Goal: Task Accomplishment & Management: Manage account settings

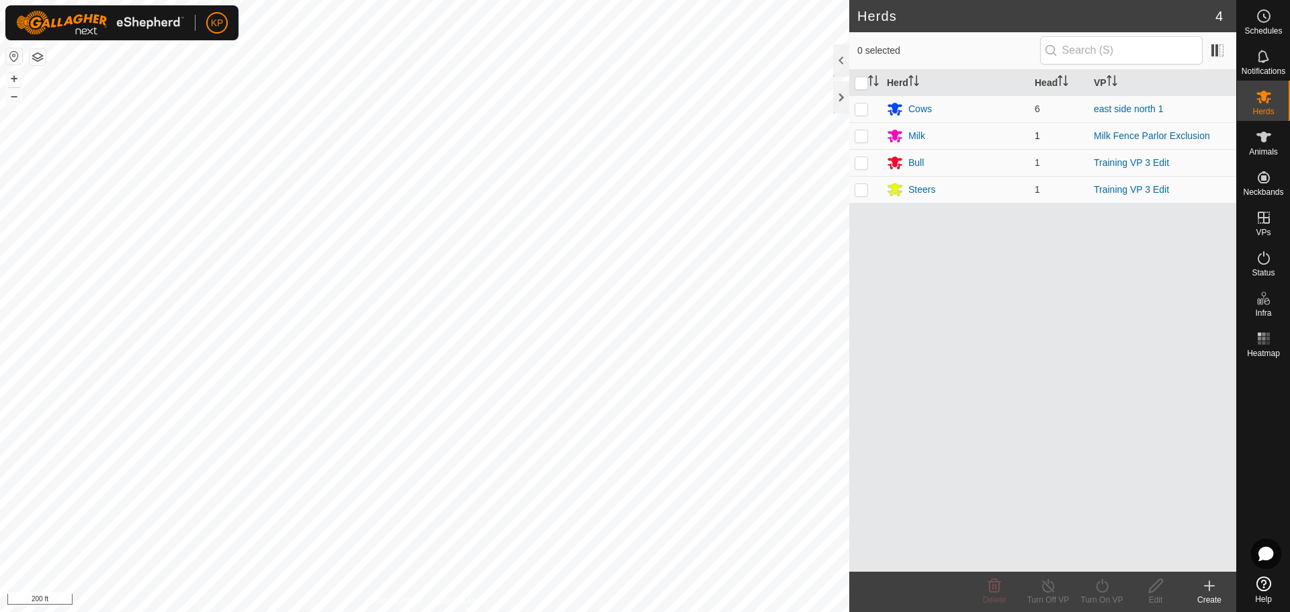
click at [865, 140] on p-checkbox at bounding box center [860, 135] width 13 height 11
drag, startPoint x: 860, startPoint y: 129, endPoint x: 1067, endPoint y: 107, distance: 208.1
click at [861, 129] on td at bounding box center [865, 135] width 32 height 27
checkbox input "false"
click at [1265, 135] on icon at bounding box center [1263, 137] width 15 height 11
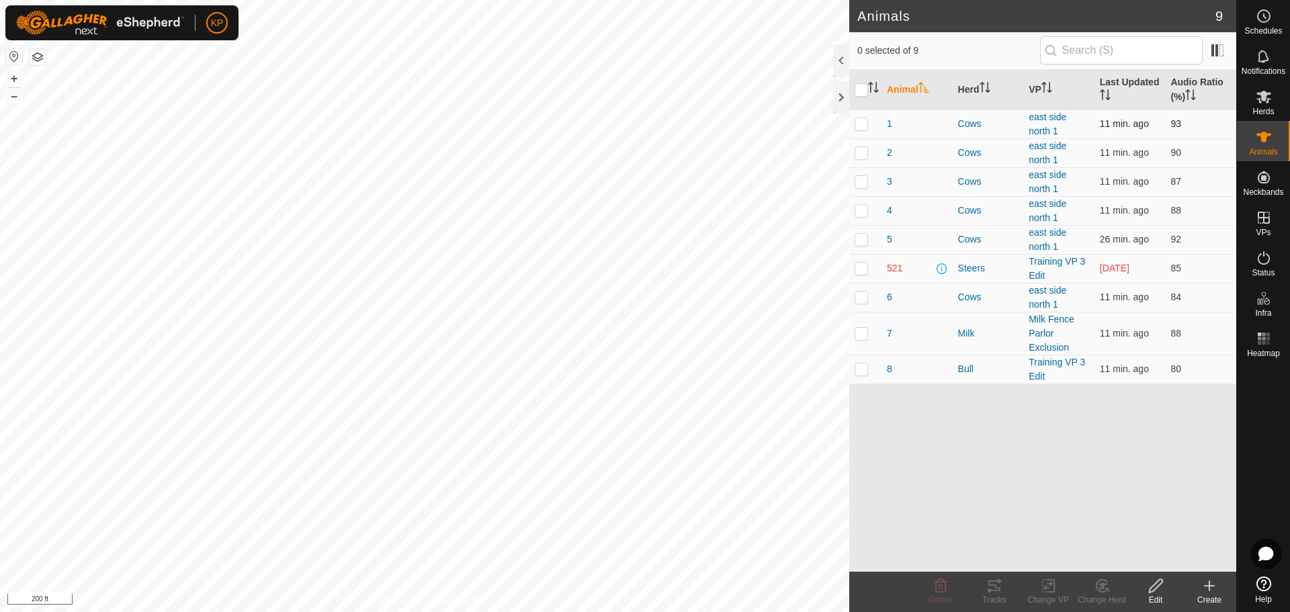
click at [865, 124] on p-checkbox at bounding box center [860, 123] width 13 height 11
checkbox input "true"
click at [861, 155] on p-checkbox at bounding box center [860, 152] width 13 height 11
checkbox input "true"
click at [860, 185] on p-checkbox at bounding box center [860, 181] width 13 height 11
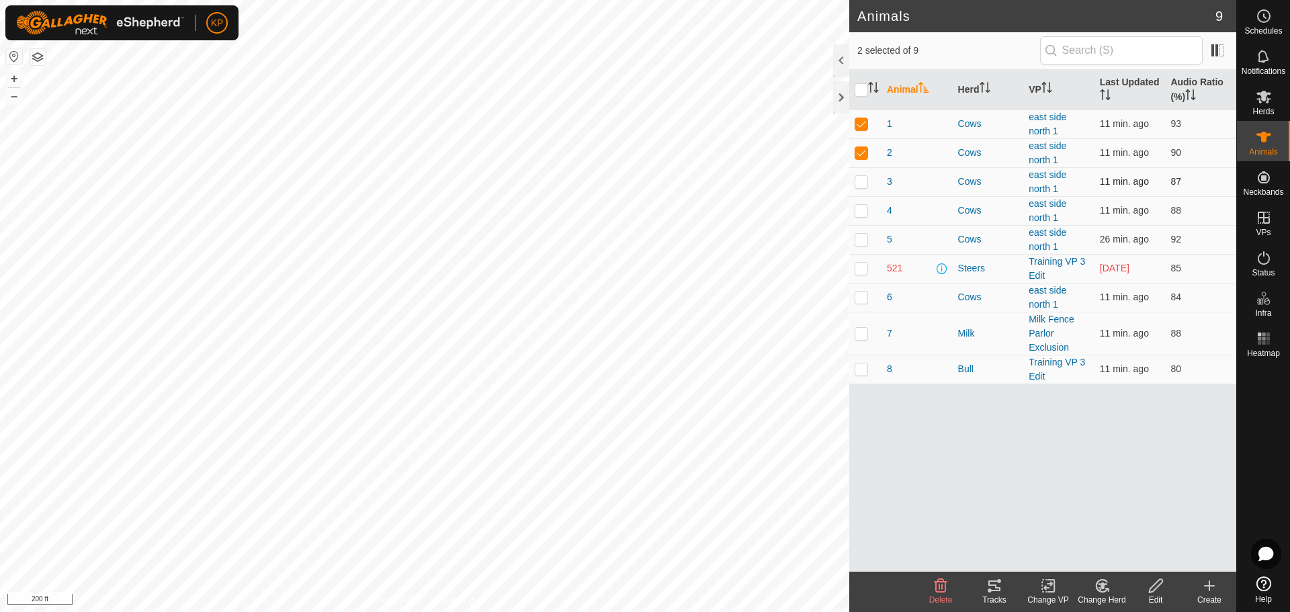
checkbox input "true"
click at [863, 213] on p-checkbox at bounding box center [860, 210] width 13 height 11
checkbox input "true"
click at [865, 243] on p-checkbox at bounding box center [860, 239] width 13 height 11
checkbox input "true"
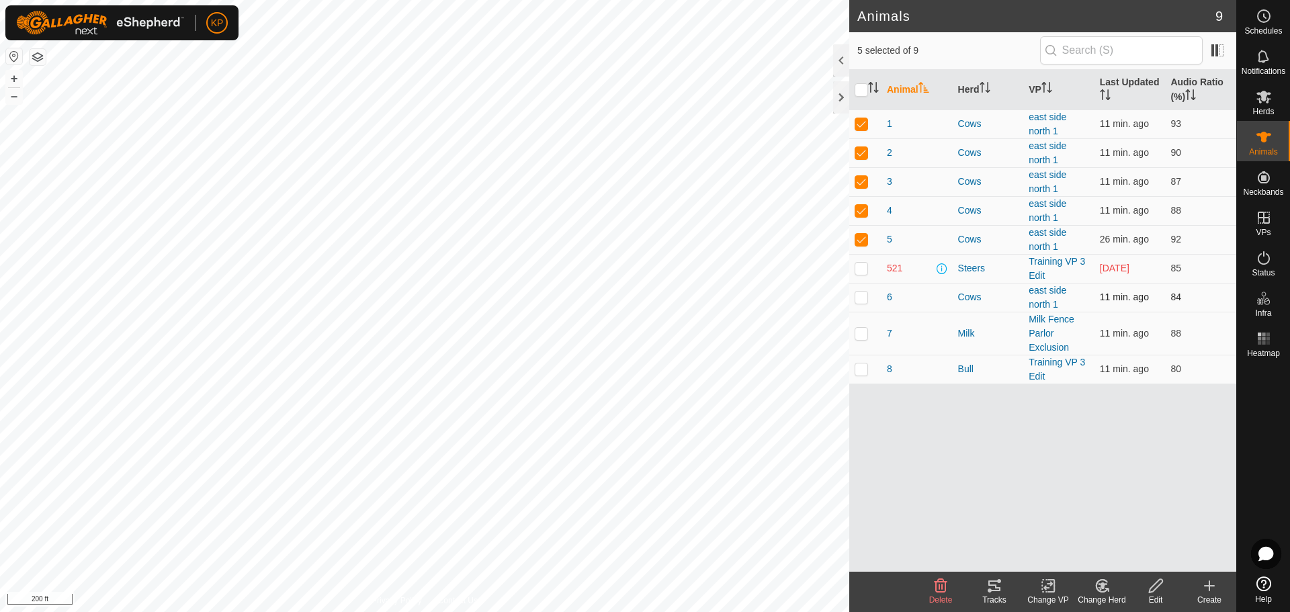
click at [862, 300] on p-checkbox at bounding box center [860, 297] width 13 height 11
checkbox input "true"
click at [992, 595] on div "Tracks" at bounding box center [994, 600] width 54 height 12
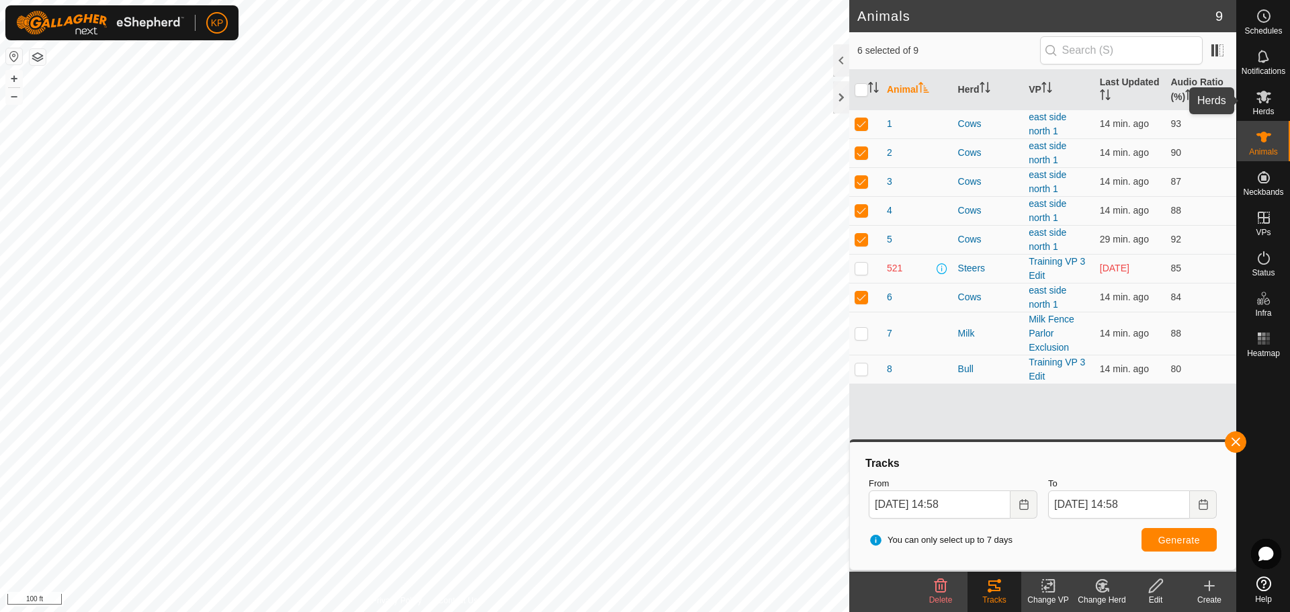
click at [1273, 107] on span "Herds" at bounding box center [1262, 111] width 21 height 8
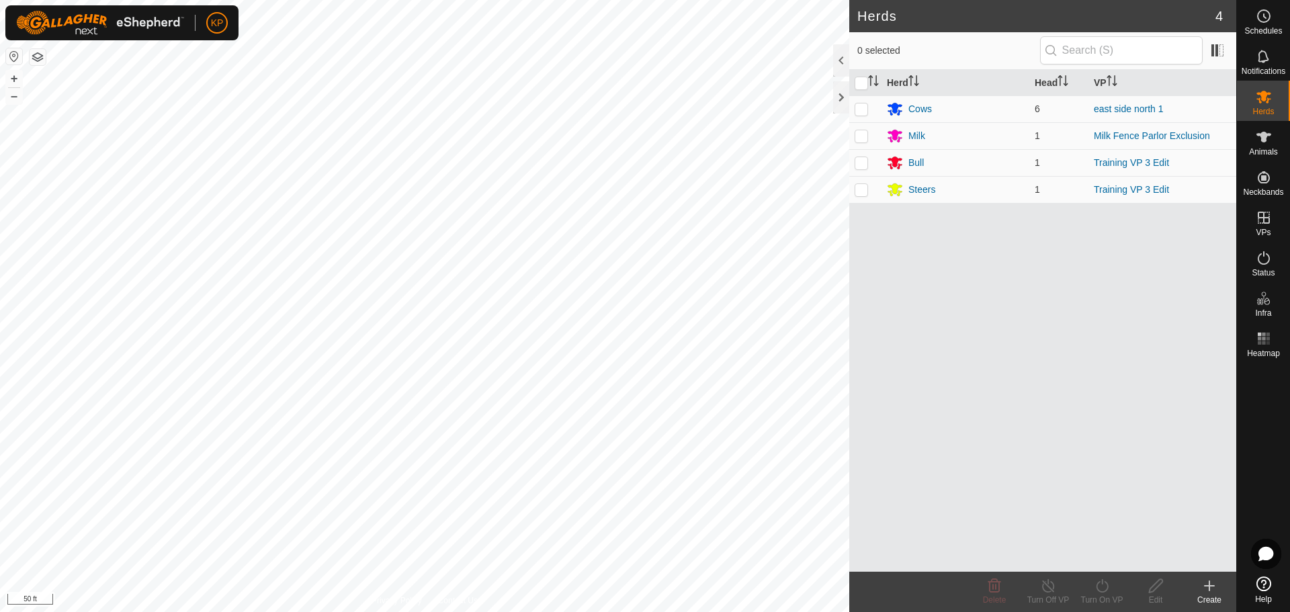
click at [17, 51] on button "button" at bounding box center [14, 56] width 16 height 16
click at [1270, 27] on span "Schedules" at bounding box center [1263, 31] width 38 height 8
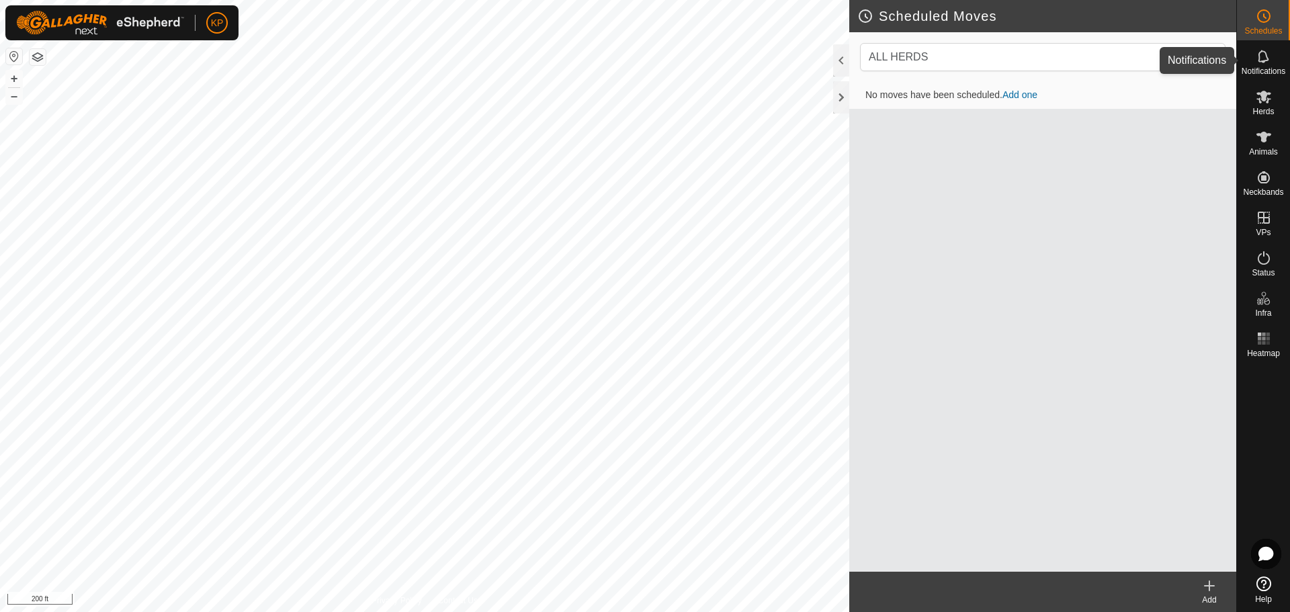
click at [1261, 60] on icon at bounding box center [1264, 56] width 16 height 16
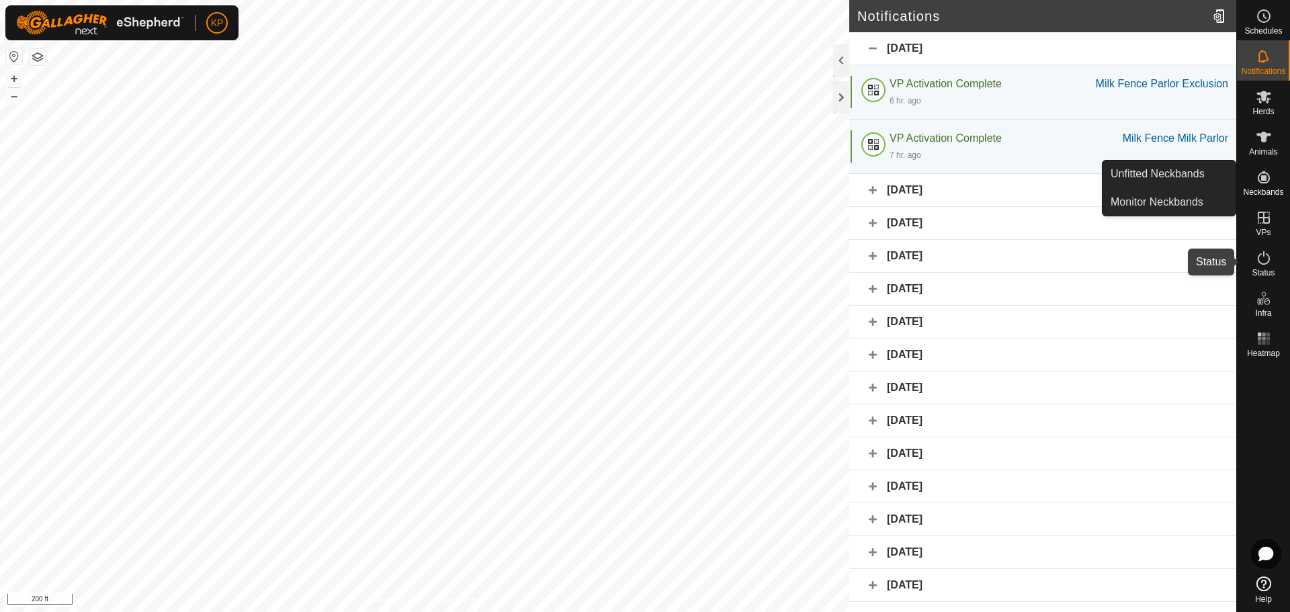
click at [1268, 266] on es-activation-svg-icon at bounding box center [1263, 257] width 24 height 21
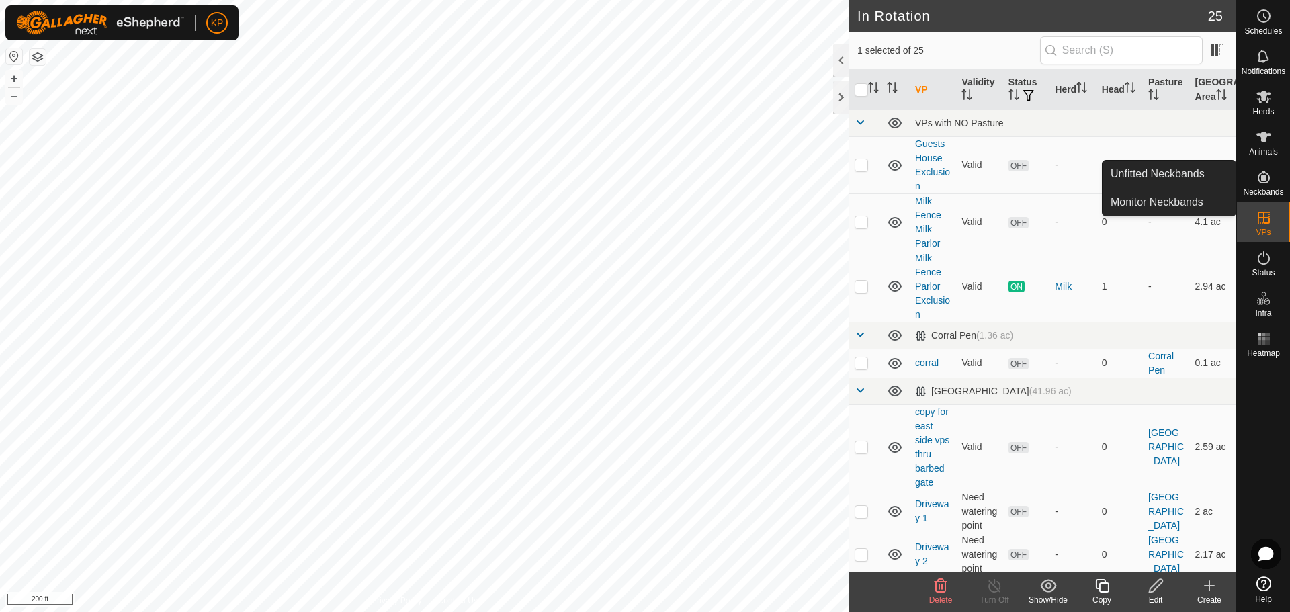
click at [1262, 179] on icon at bounding box center [1264, 177] width 12 height 12
click at [1174, 177] on link "Unfitted Neckbands" at bounding box center [1168, 174] width 133 height 27
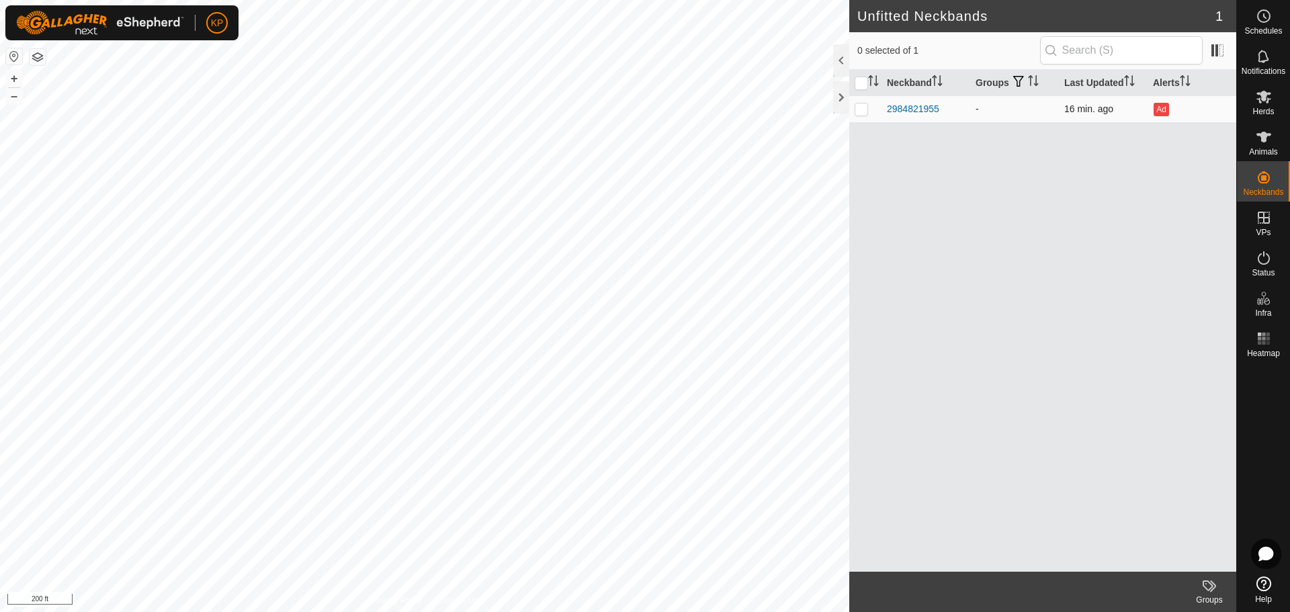
click at [863, 109] on p-checkbox at bounding box center [860, 108] width 13 height 11
checkbox input "true"
click at [912, 107] on div "2984821955" at bounding box center [913, 109] width 52 height 14
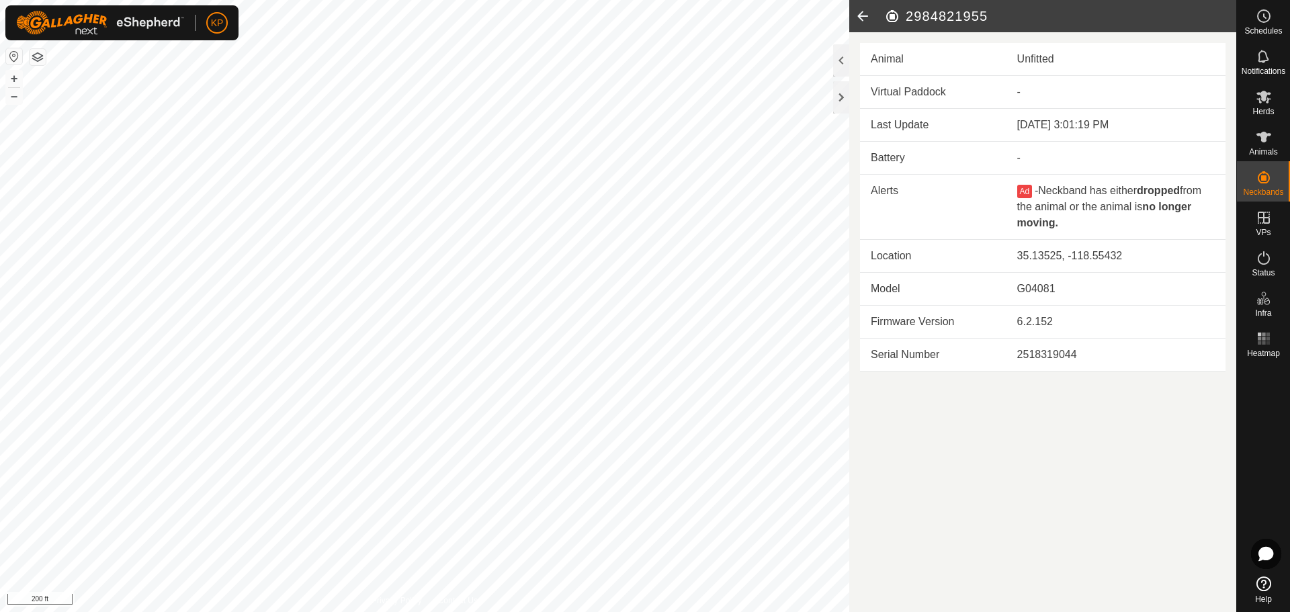
click at [865, 9] on icon at bounding box center [862, 16] width 27 height 32
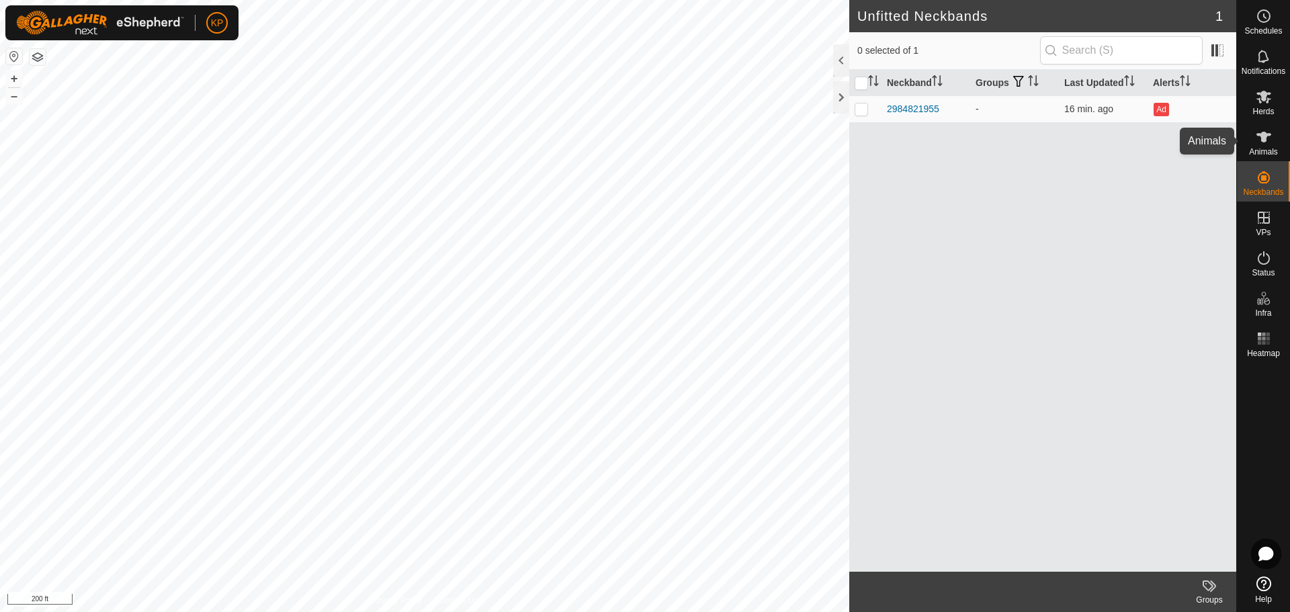
click at [1262, 142] on icon at bounding box center [1263, 137] width 15 height 11
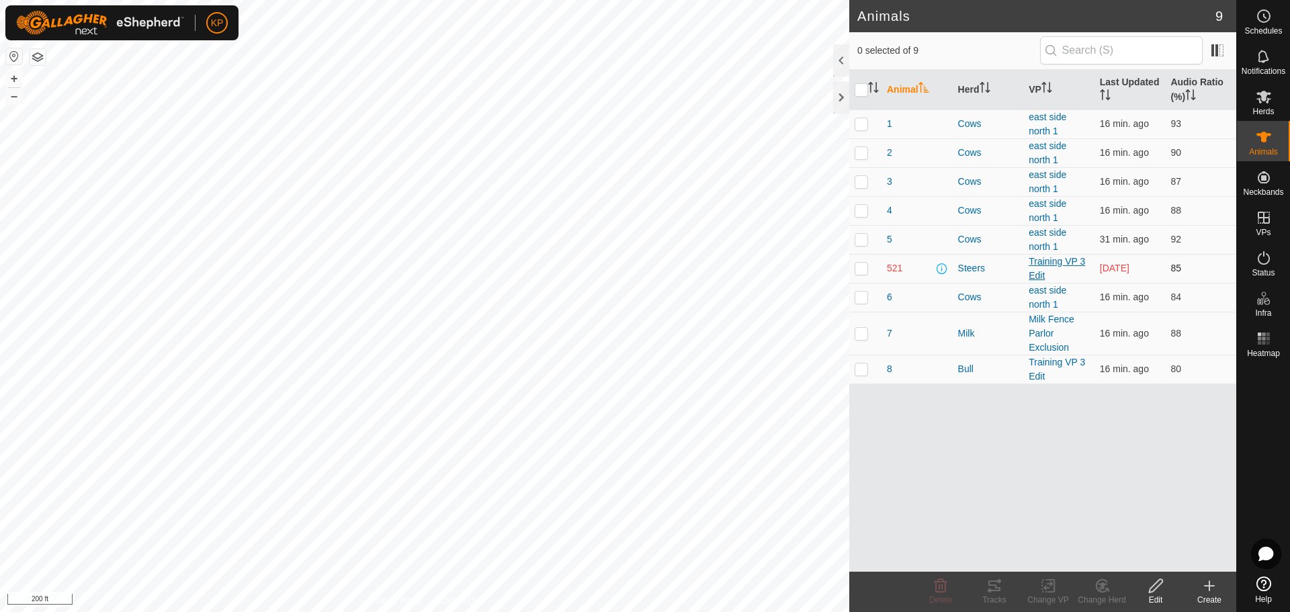
click at [1041, 261] on link "Training VP 3 Edit" at bounding box center [1056, 268] width 56 height 25
click at [895, 265] on span "521" at bounding box center [894, 268] width 15 height 14
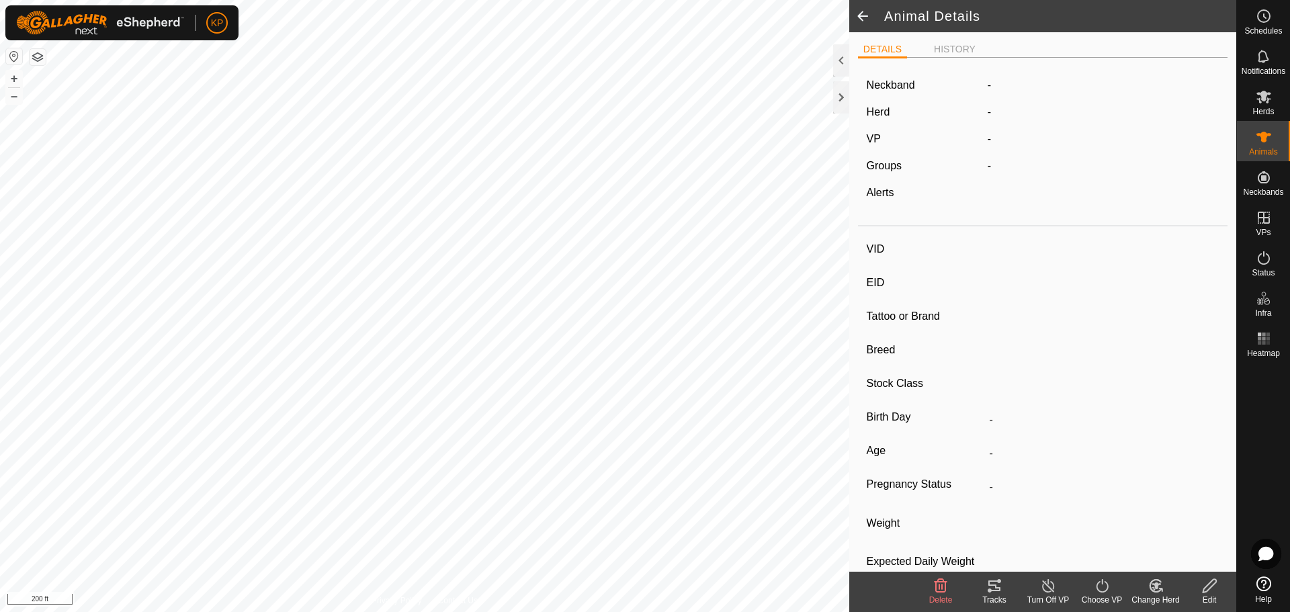
type input "521"
type input "-"
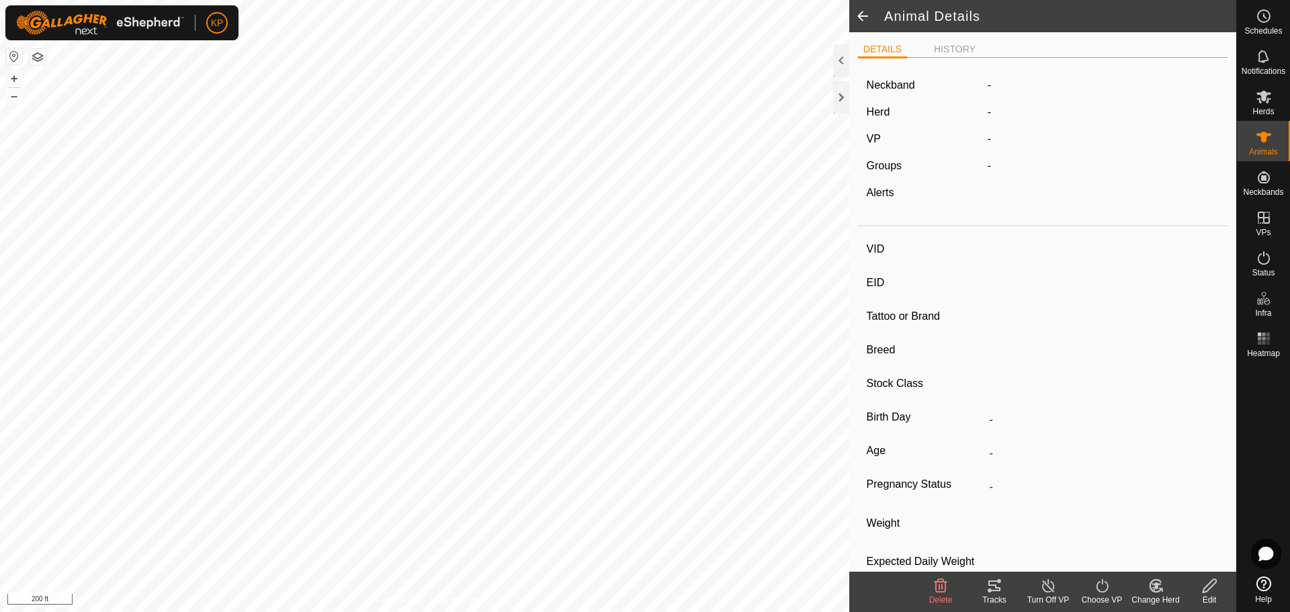
type input "0 kg"
type input "-"
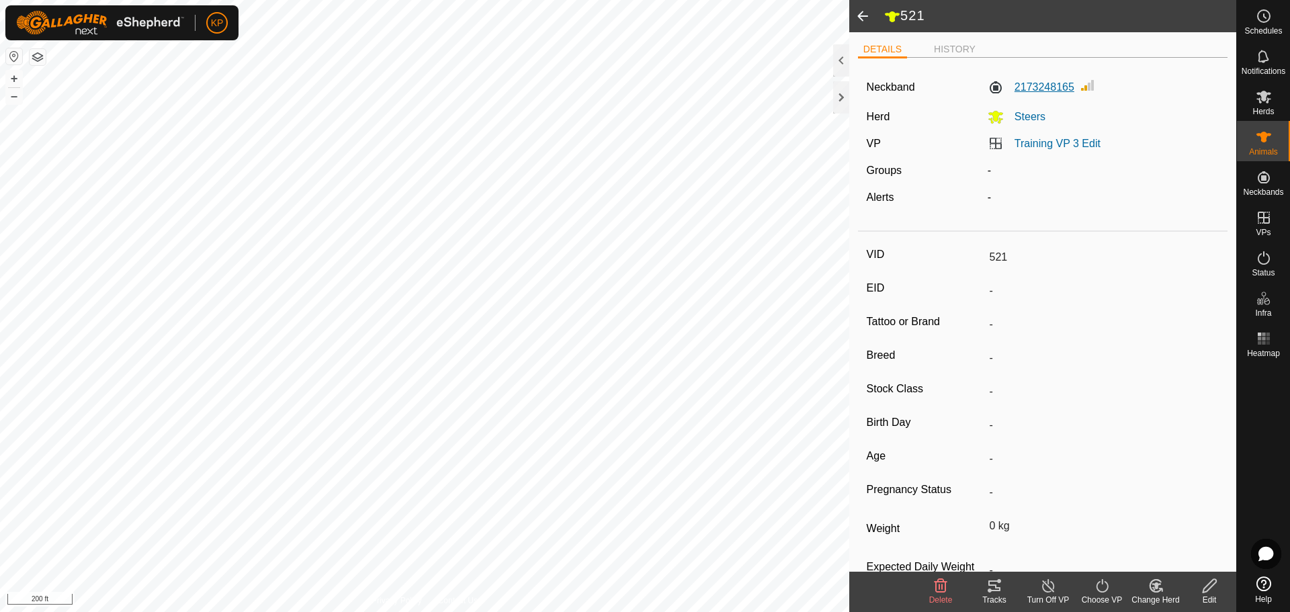
click at [1052, 90] on label "2173248165" at bounding box center [1030, 87] width 87 height 16
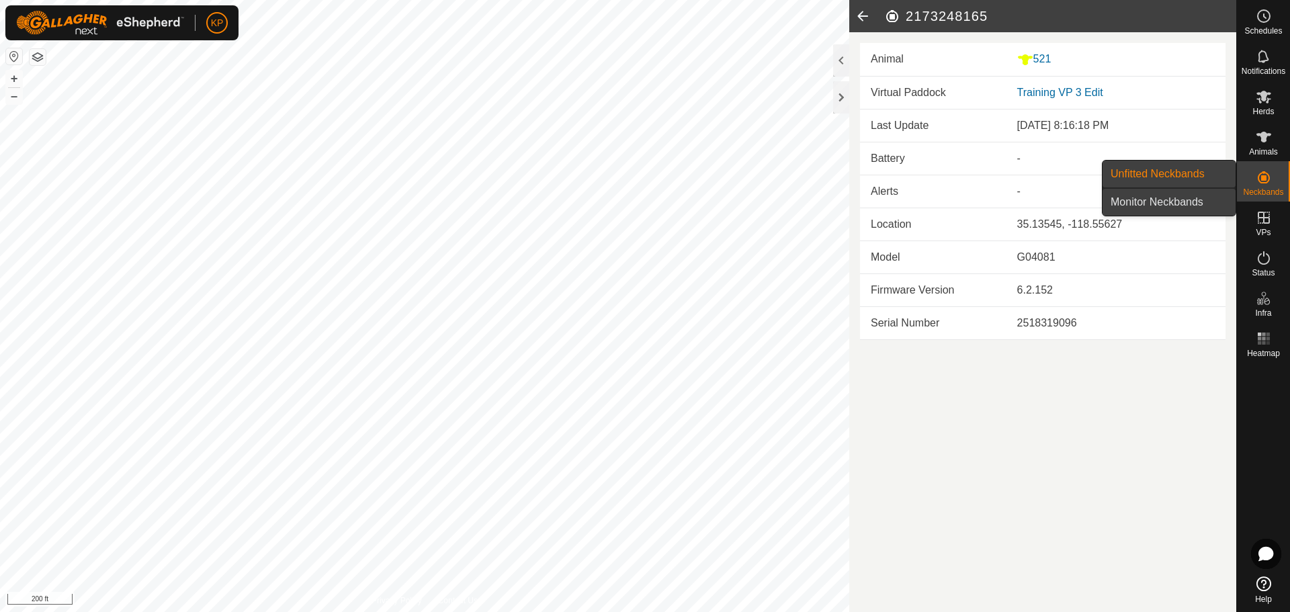
click at [1185, 204] on link "Monitor Neckbands" at bounding box center [1168, 202] width 133 height 27
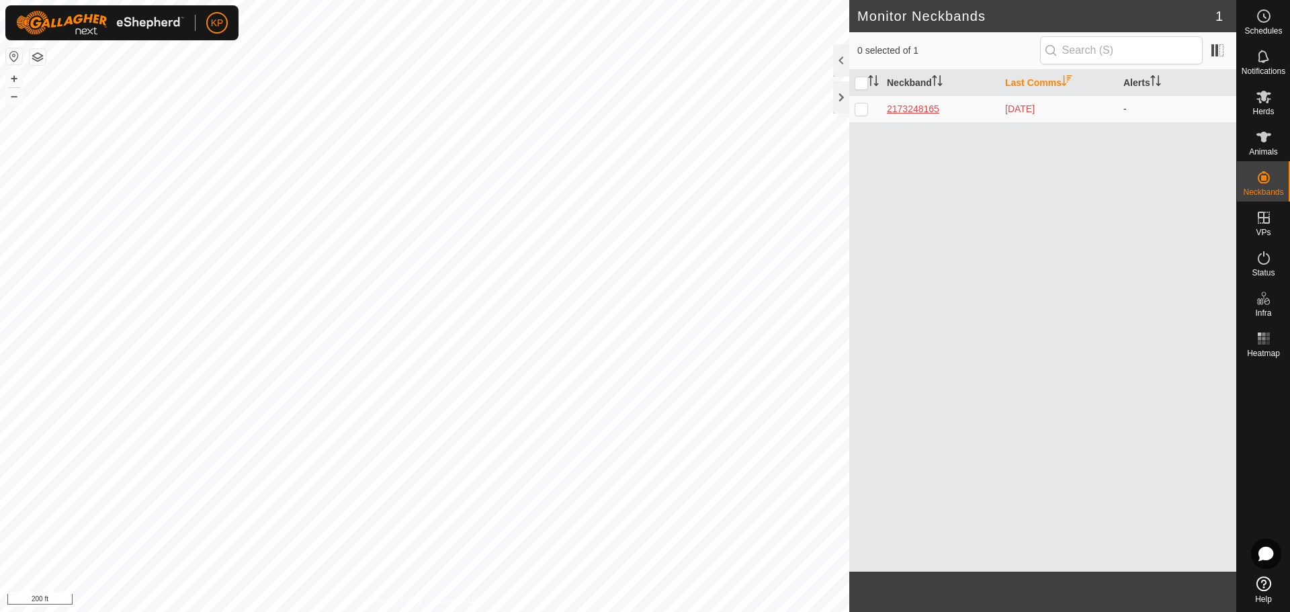
click at [919, 112] on div "2173248165" at bounding box center [940, 109] width 107 height 14
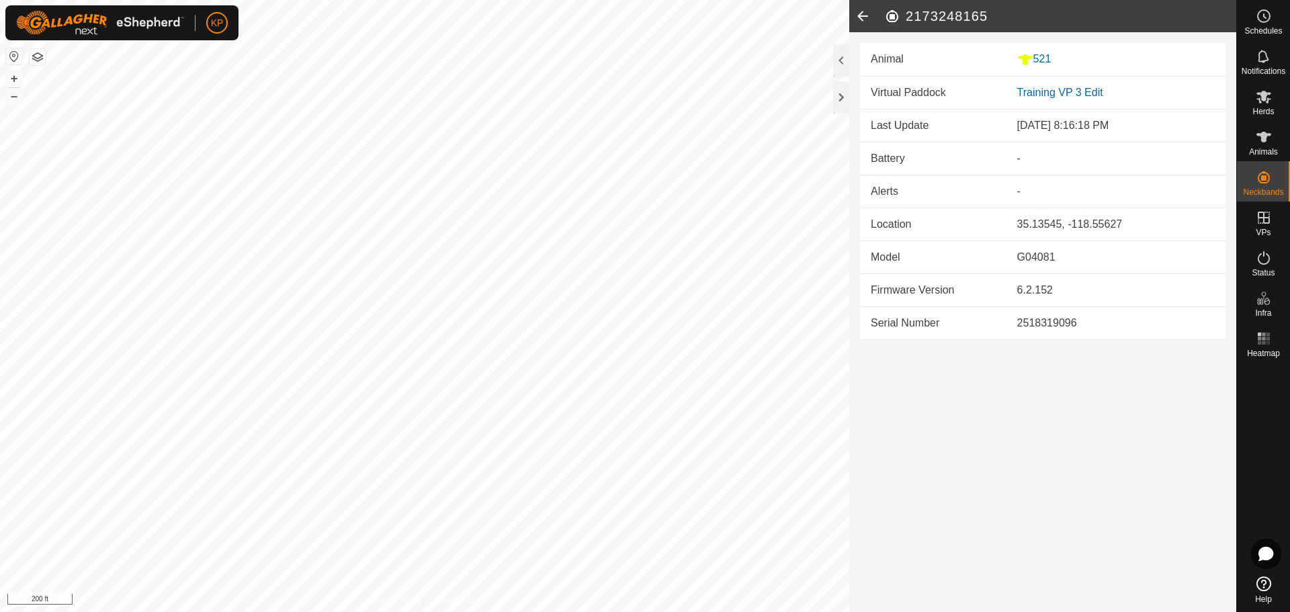
click at [863, 16] on icon at bounding box center [862, 16] width 27 height 32
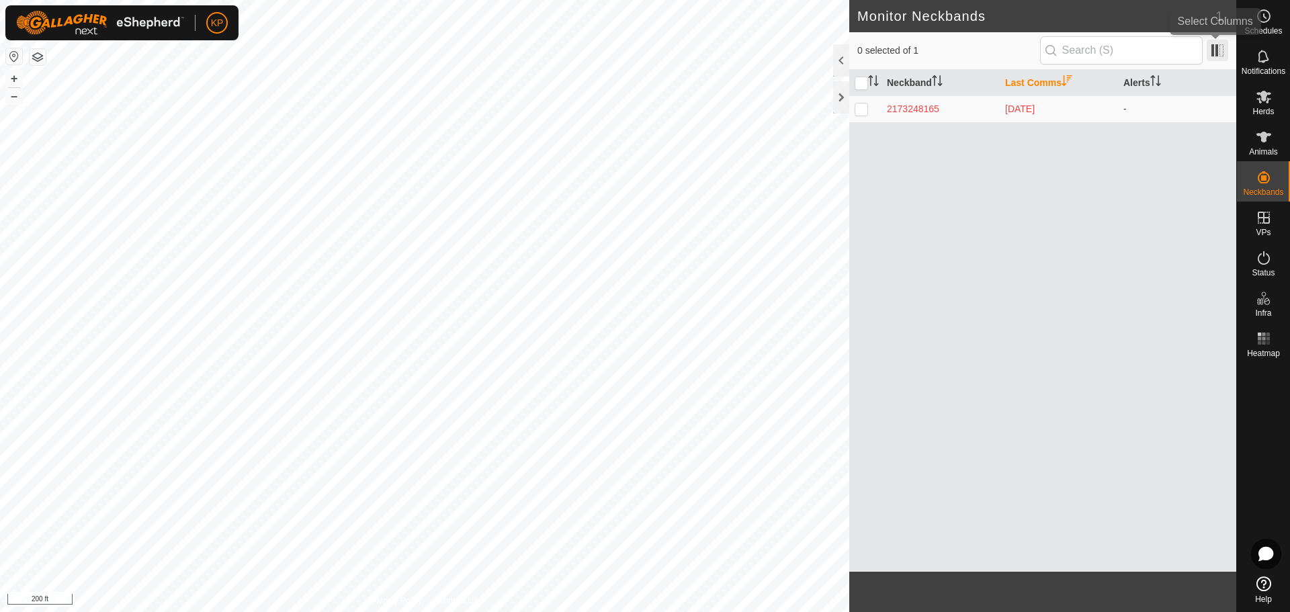
click at [1217, 44] on span at bounding box center [1216, 50] width 21 height 21
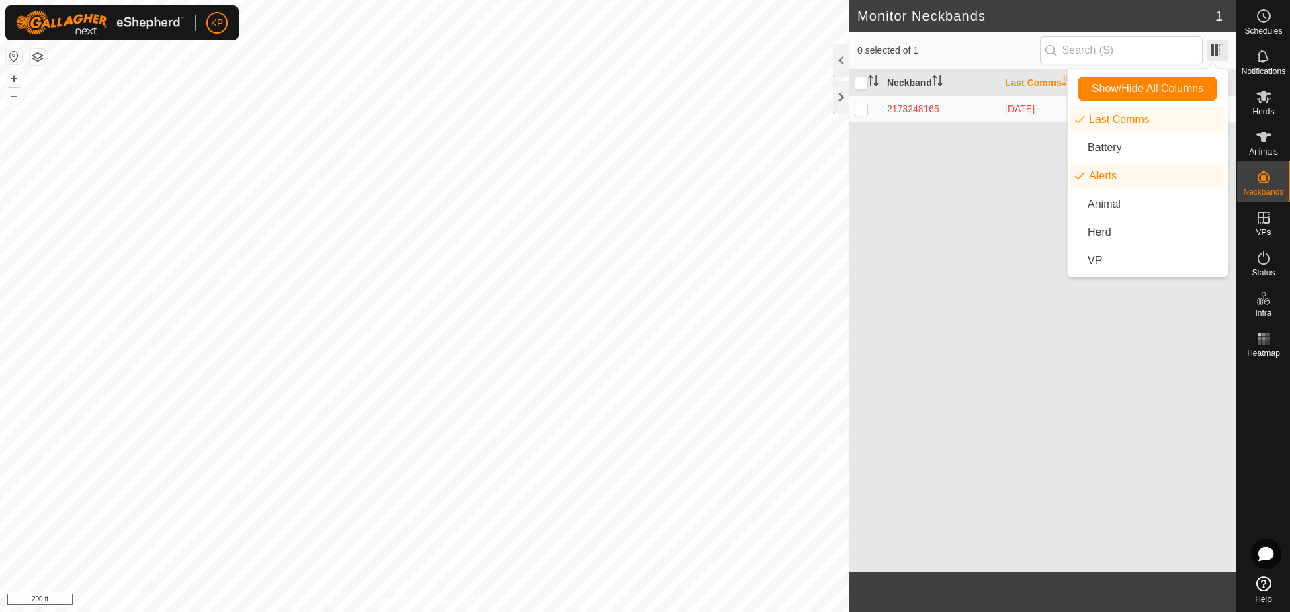
click at [1217, 44] on span at bounding box center [1216, 50] width 21 height 21
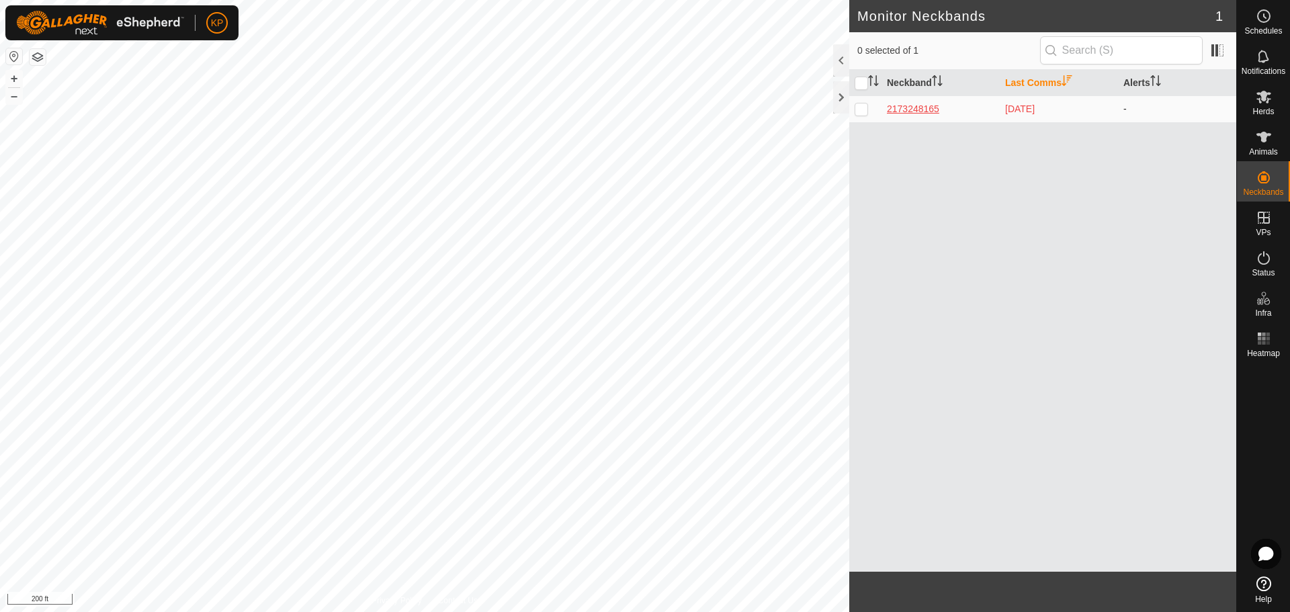
click at [918, 115] on div "2173248165" at bounding box center [940, 109] width 107 height 14
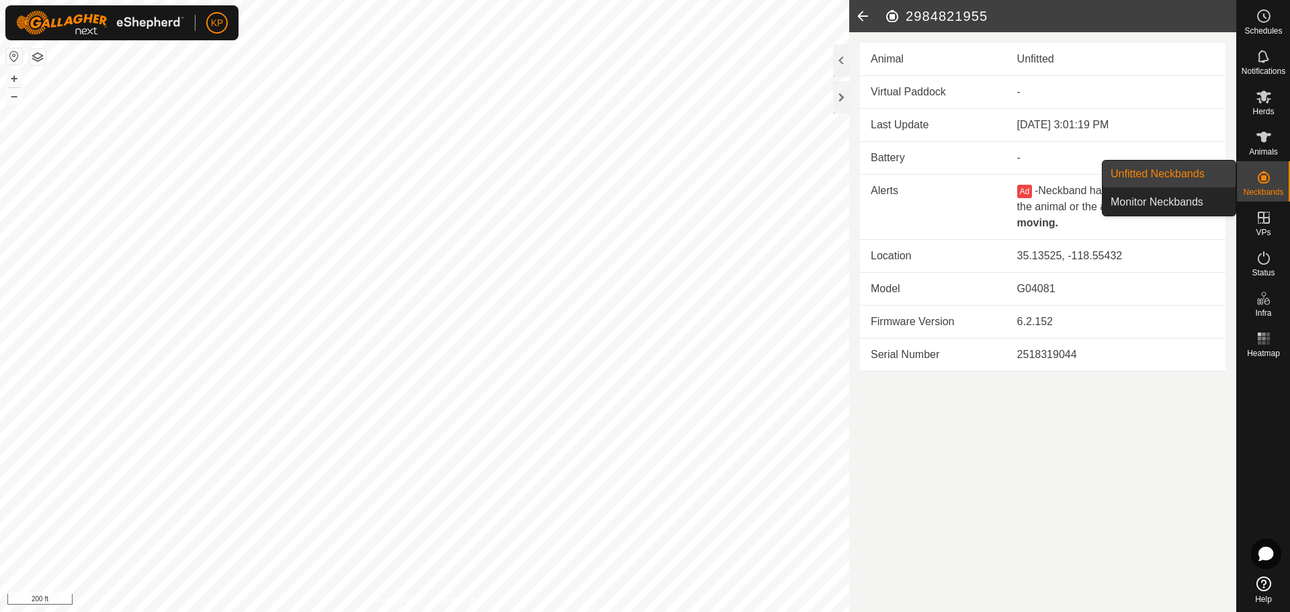
click at [1264, 184] on icon at bounding box center [1264, 177] width 16 height 16
click at [1176, 177] on link "Unfitted Neckbands" at bounding box center [1168, 174] width 133 height 27
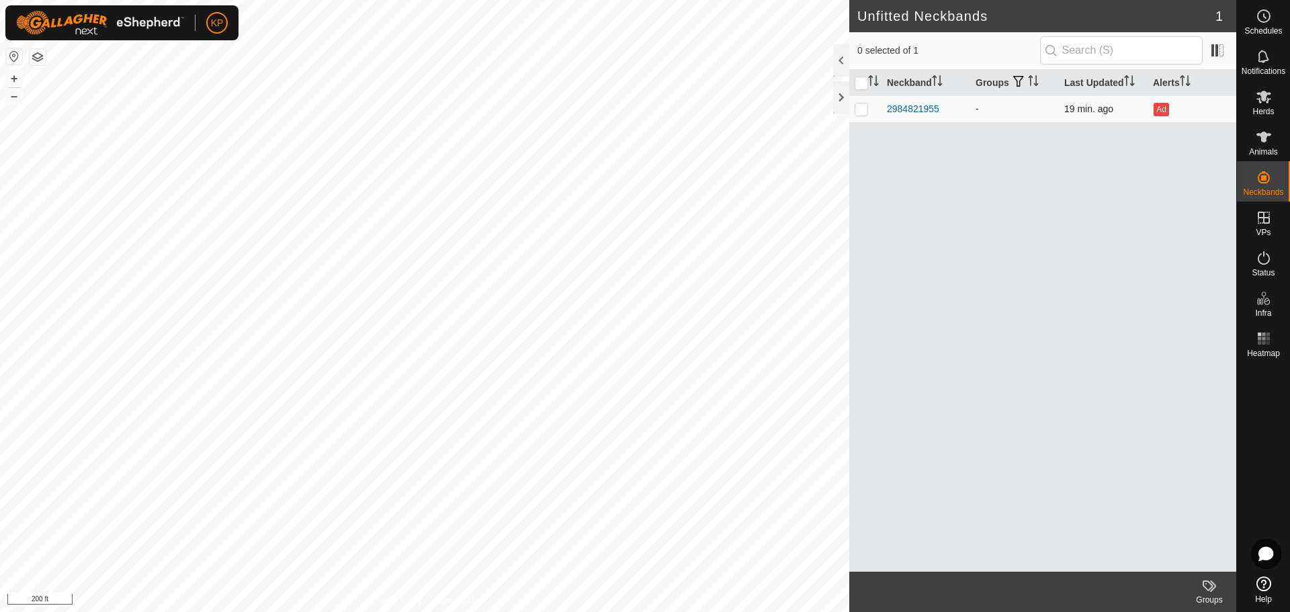
click at [865, 109] on p-checkbox at bounding box center [860, 108] width 13 height 11
checkbox input "true"
click at [860, 113] on p-checkbox at bounding box center [860, 108] width 13 height 11
checkbox input "false"
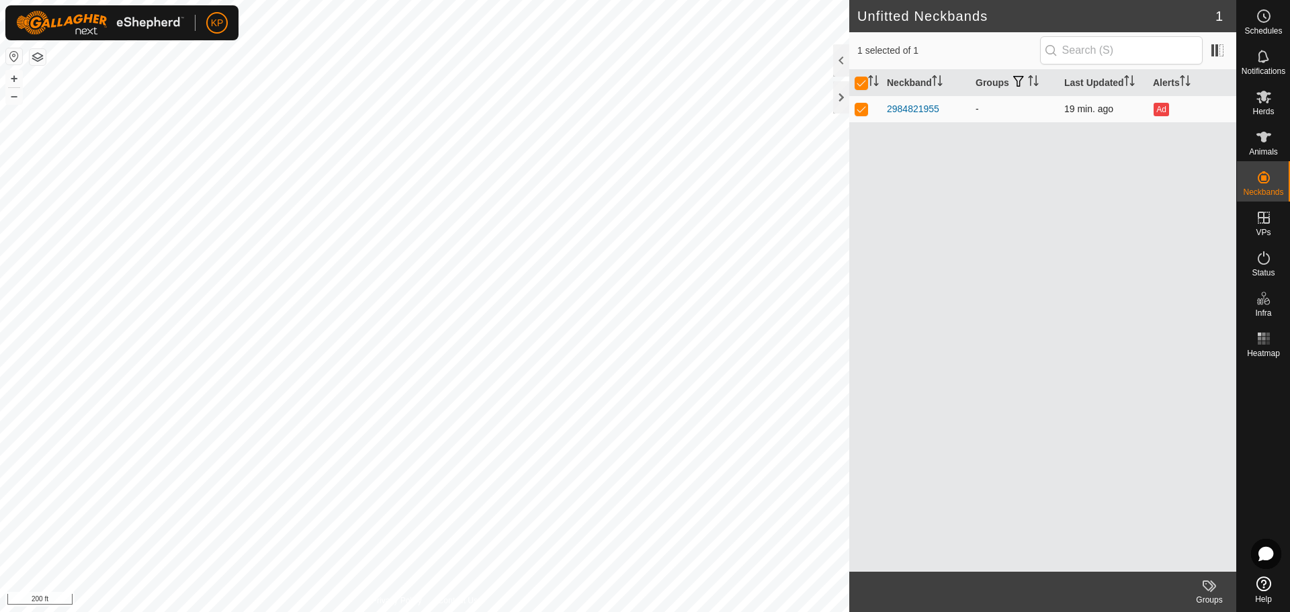
checkbox input "false"
click at [1267, 148] on span "Animals" at bounding box center [1263, 152] width 29 height 8
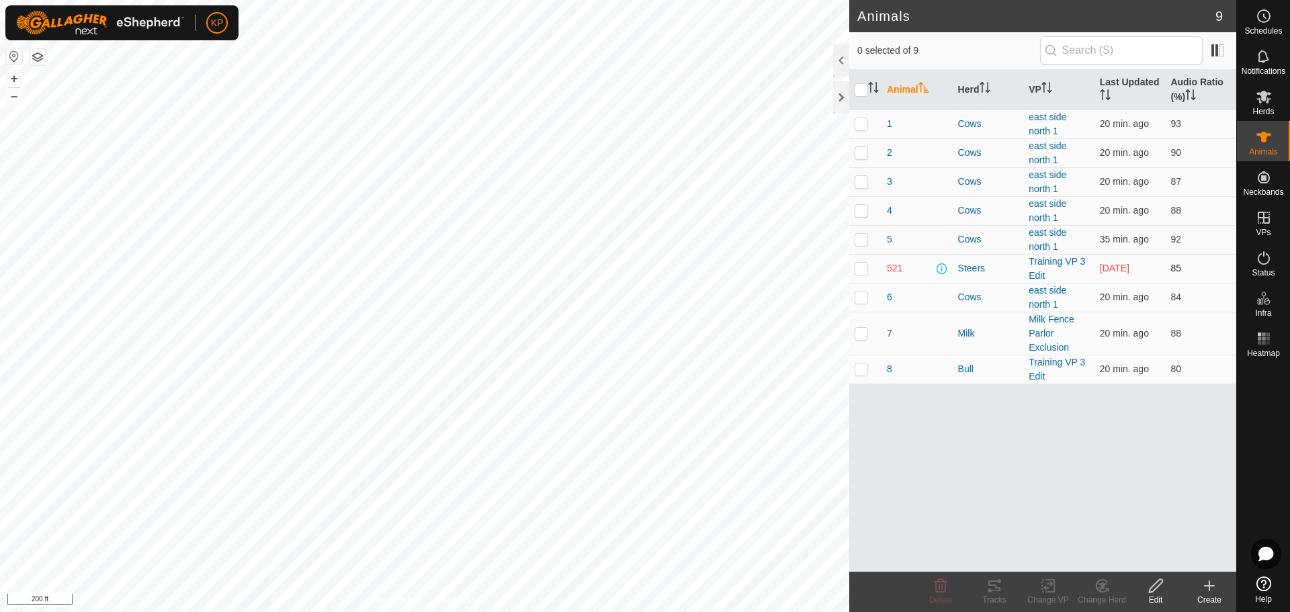
click at [859, 269] on p-checkbox at bounding box center [860, 268] width 13 height 11
checkbox input "true"
click at [1163, 581] on icon at bounding box center [1155, 586] width 17 height 16
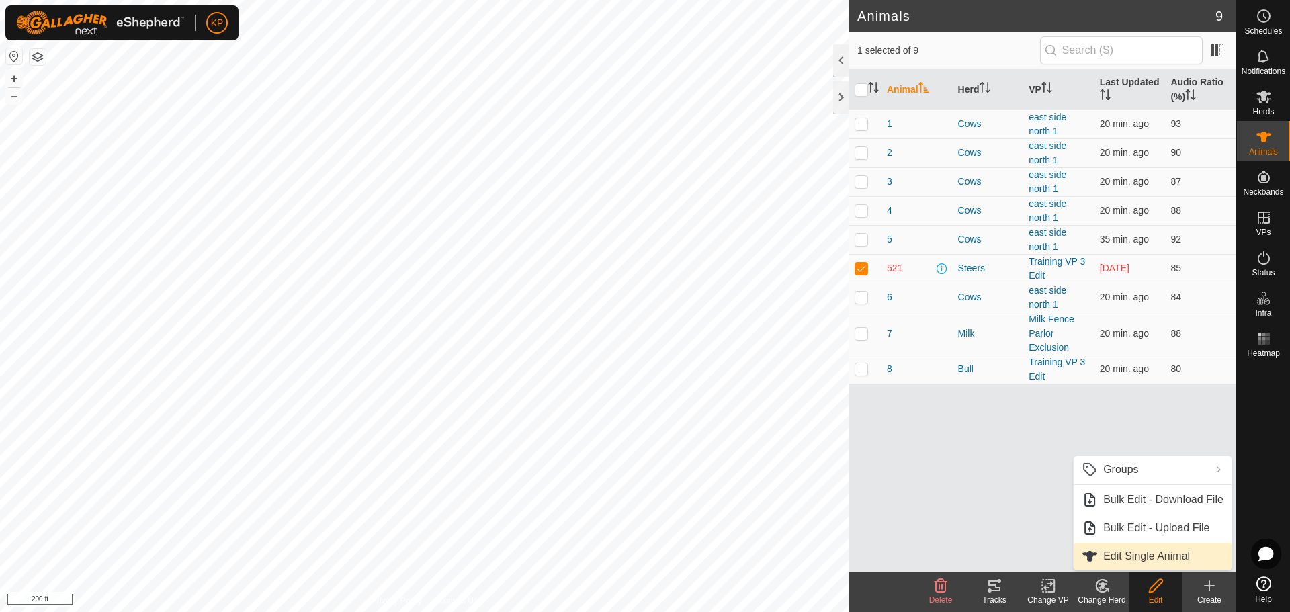
click at [1156, 556] on link "Edit Single Animal" at bounding box center [1152, 556] width 158 height 27
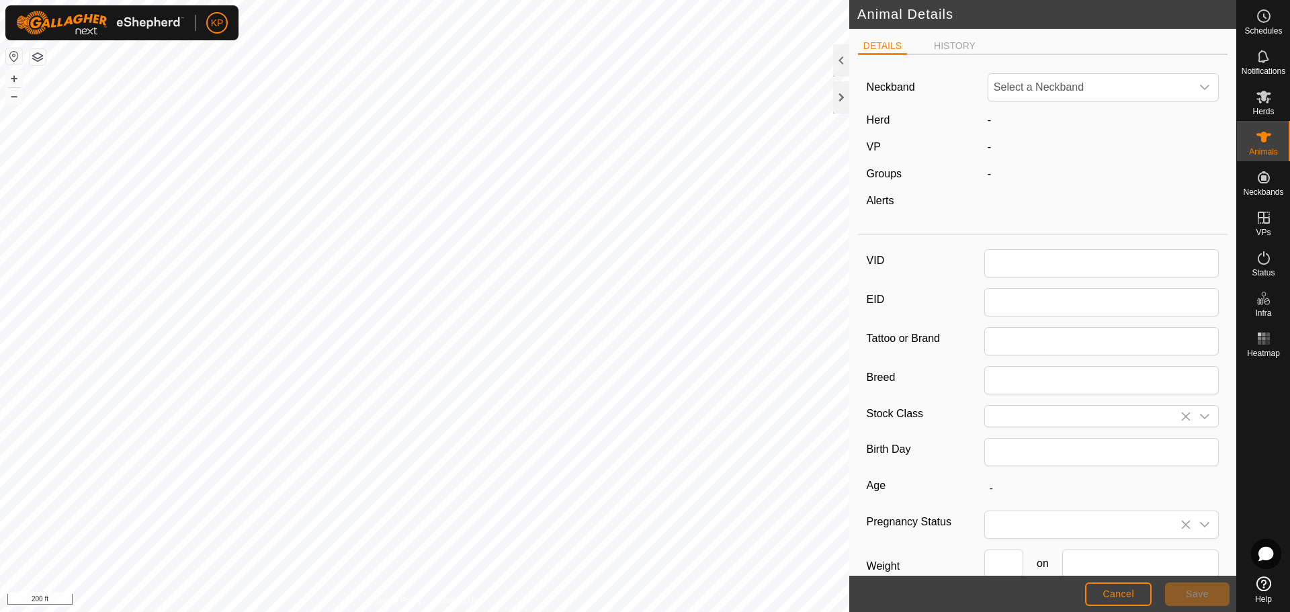
type input "521"
type input "0"
click at [1065, 91] on span "2173248165" at bounding box center [1090, 87] width 204 height 27
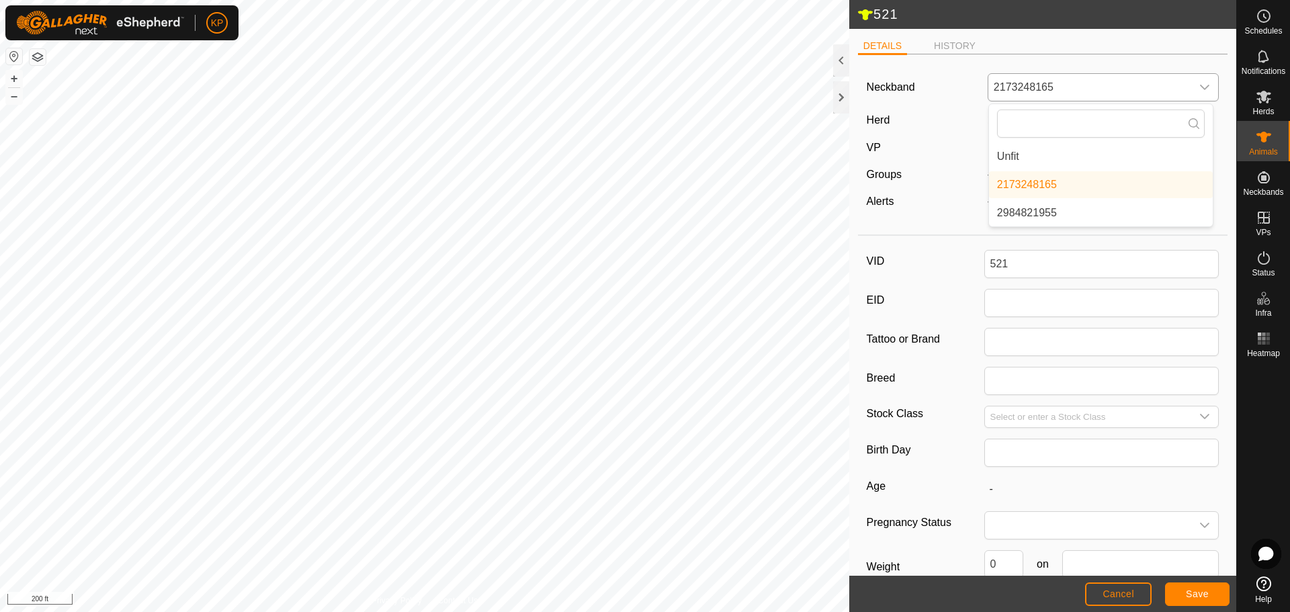
click at [1050, 213] on li "2984821955" at bounding box center [1101, 213] width 224 height 27
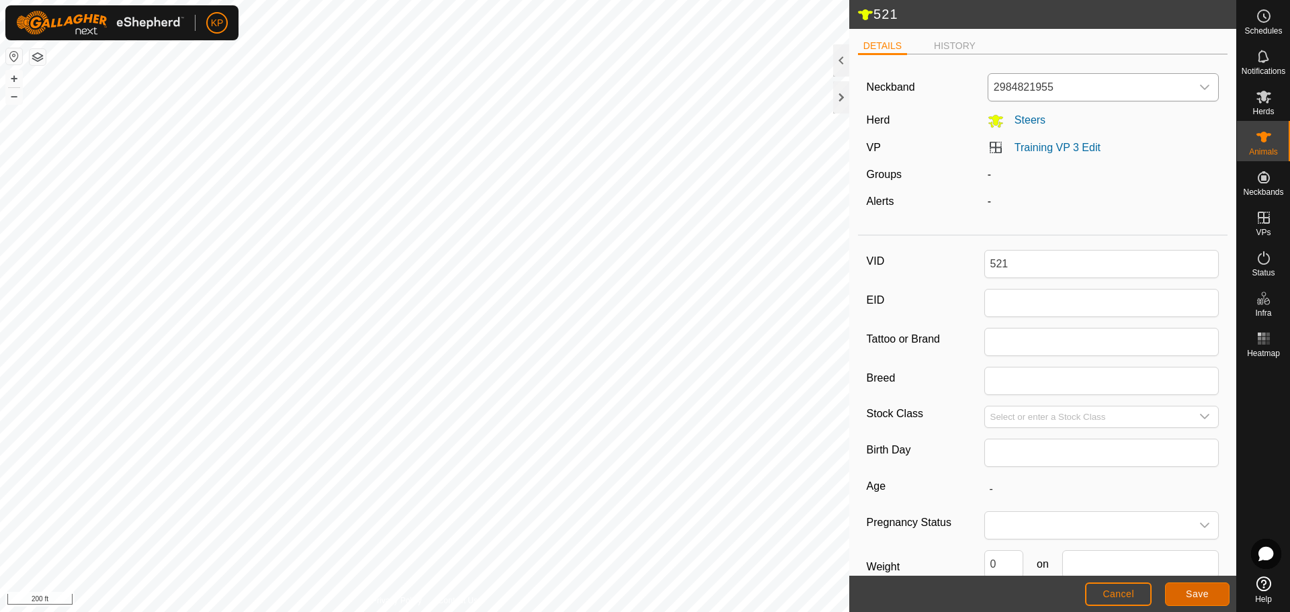
click at [1188, 598] on span "Save" at bounding box center [1197, 593] width 23 height 11
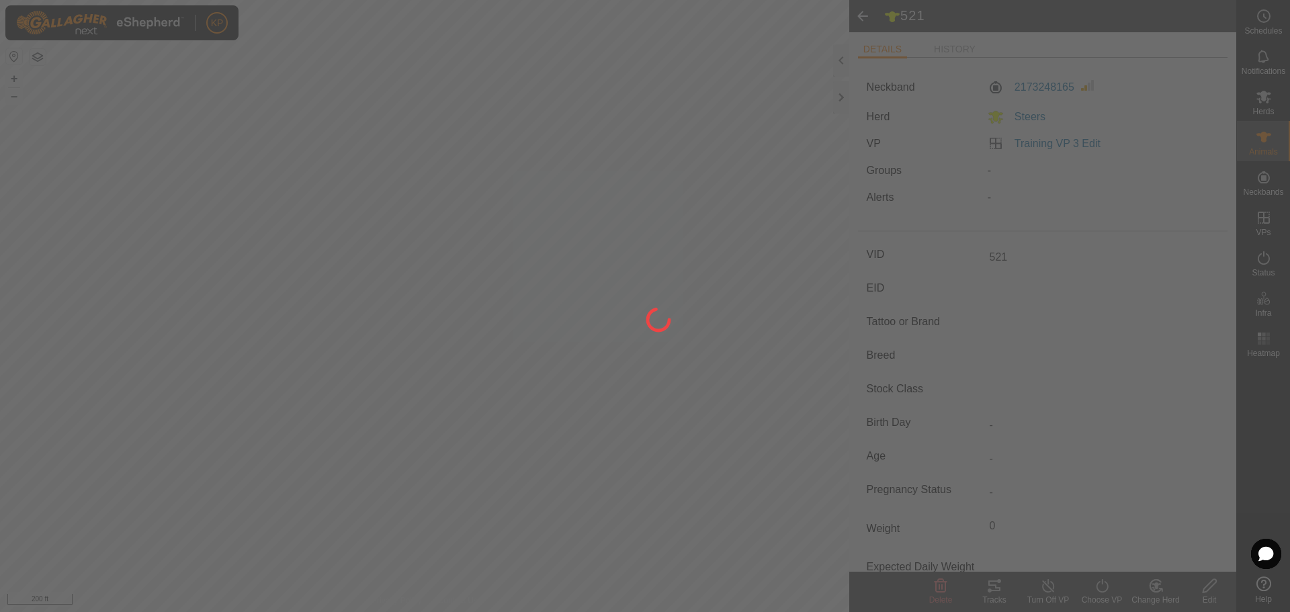
type input "-"
type input "0 kg"
type input "-"
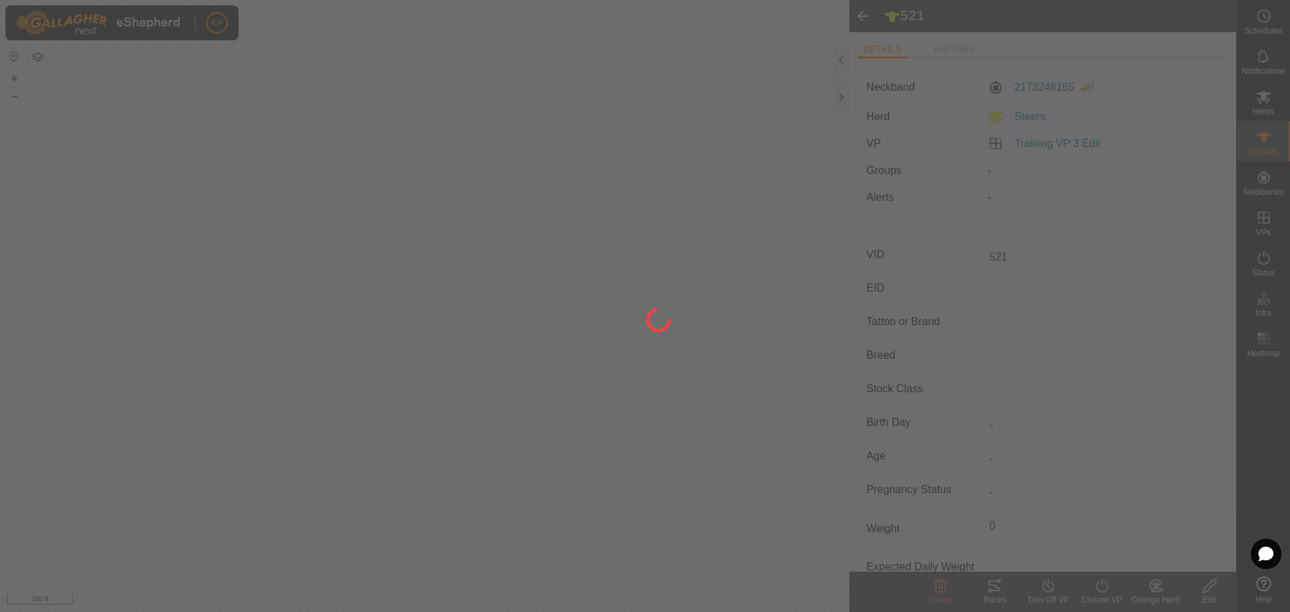
type input "-"
